Goal: Navigation & Orientation: Go to known website

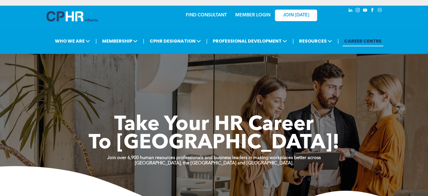
click at [259, 19] on div "MEMBER LOGIN" at bounding box center [241, 15] width 52 height 18
click at [258, 17] on link "MEMBER LOGIN" at bounding box center [252, 15] width 35 height 5
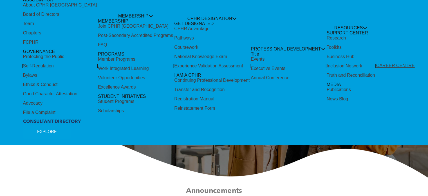
scroll to position [28, 0]
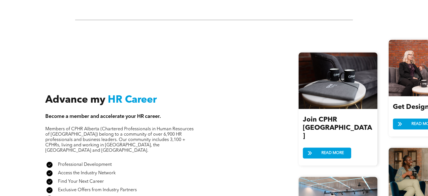
scroll to position [591, 0]
